Goal: Task Accomplishment & Management: Manage account settings

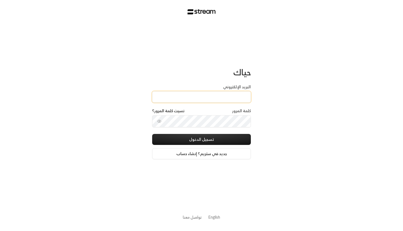
paste input "[EMAIL_ADDRESS][DOMAIN_NAME]"
type input "[EMAIL_ADDRESS][DOMAIN_NAME]"
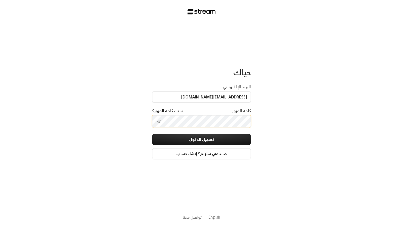
click at [202, 140] on button "تسجيل الدخول" at bounding box center [201, 139] width 99 height 11
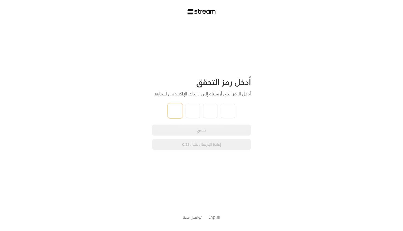
click at [175, 107] on input "tel" at bounding box center [175, 110] width 14 height 14
type input "6"
type input "1"
type input "4"
type input "9"
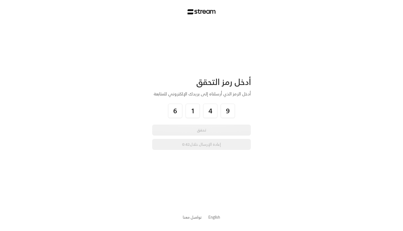
click at [124, 107] on div "أدخل رمز التحقق أدخل الرمز الذي أرسلناه إلى بريدك الإلكتروني للمتابعة 6 1 4 9 ت…" at bounding box center [201, 115] width 403 height 231
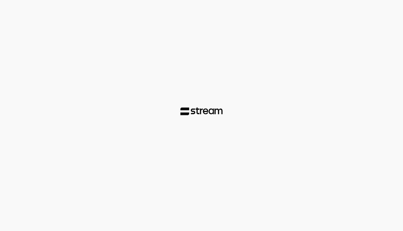
drag, startPoint x: 171, startPoint y: 127, endPoint x: 169, endPoint y: 131, distance: 4.1
